Goal: Information Seeking & Learning: Learn about a topic

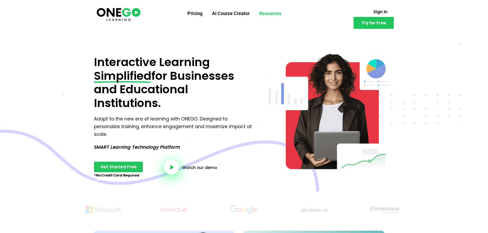
click at [274, 15] on link "Resources" at bounding box center [270, 14] width 32 height 14
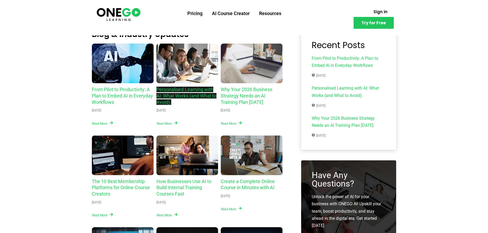
click at [196, 90] on link "Personalised Learning with AI: What Works (and What to Avoid)." at bounding box center [186, 96] width 60 height 18
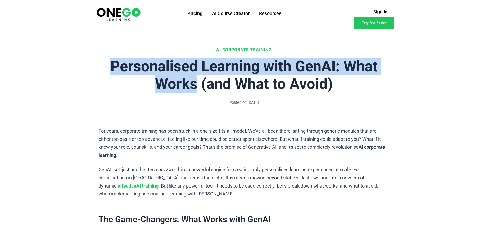
drag, startPoint x: 109, startPoint y: 65, endPoint x: 213, endPoint y: 72, distance: 104.5
click at [198, 81] on h1 "Personalised Learning with GenAI: What Works (and What to Avoid)" at bounding box center [243, 75] width 291 height 35
copy h1 "Personalised Learning with GenAI: What Works"
drag, startPoint x: 251, startPoint y: 78, endPoint x: 264, endPoint y: 31, distance: 48.1
click at [251, 78] on h1 "Personalised Learning with GenAI: What Works (and What to Avoid)" at bounding box center [243, 75] width 291 height 35
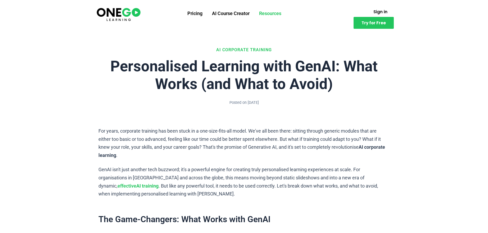
click at [274, 13] on link "Resources" at bounding box center [270, 14] width 32 height 14
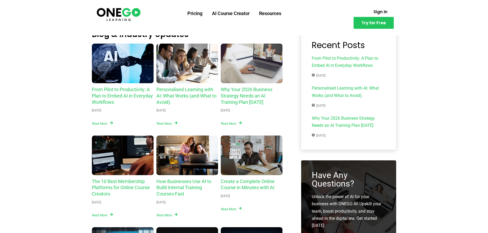
click at [113, 17] on img at bounding box center [119, 14] width 46 height 15
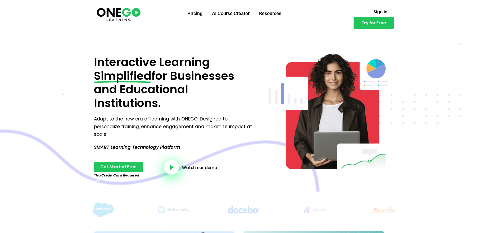
click at [126, 15] on img at bounding box center [119, 14] width 46 height 15
